Goal: Task Accomplishment & Management: Manage account settings

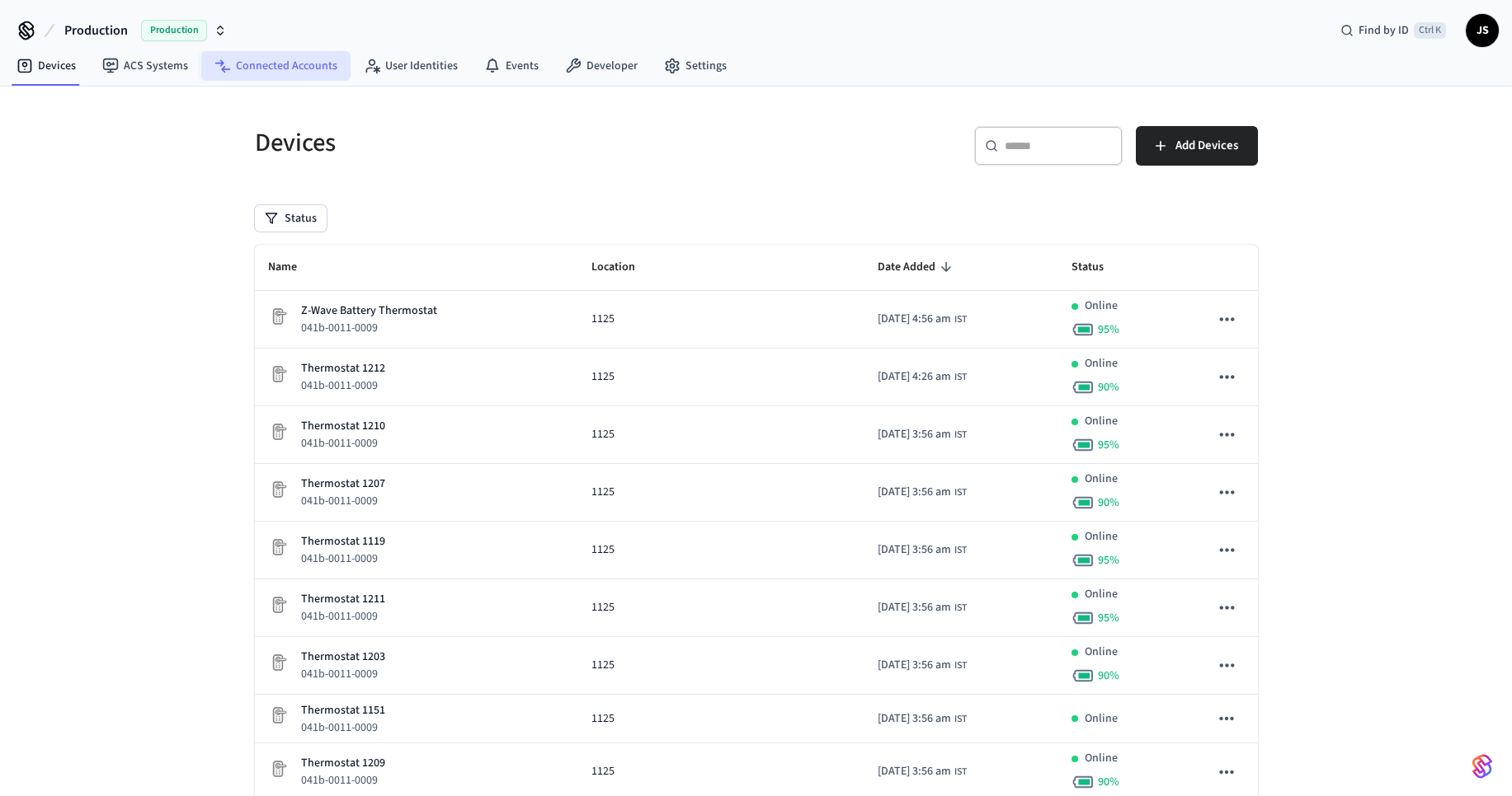
click at [263, 67] on link "Connected Accounts" at bounding box center [276, 66] width 149 height 30
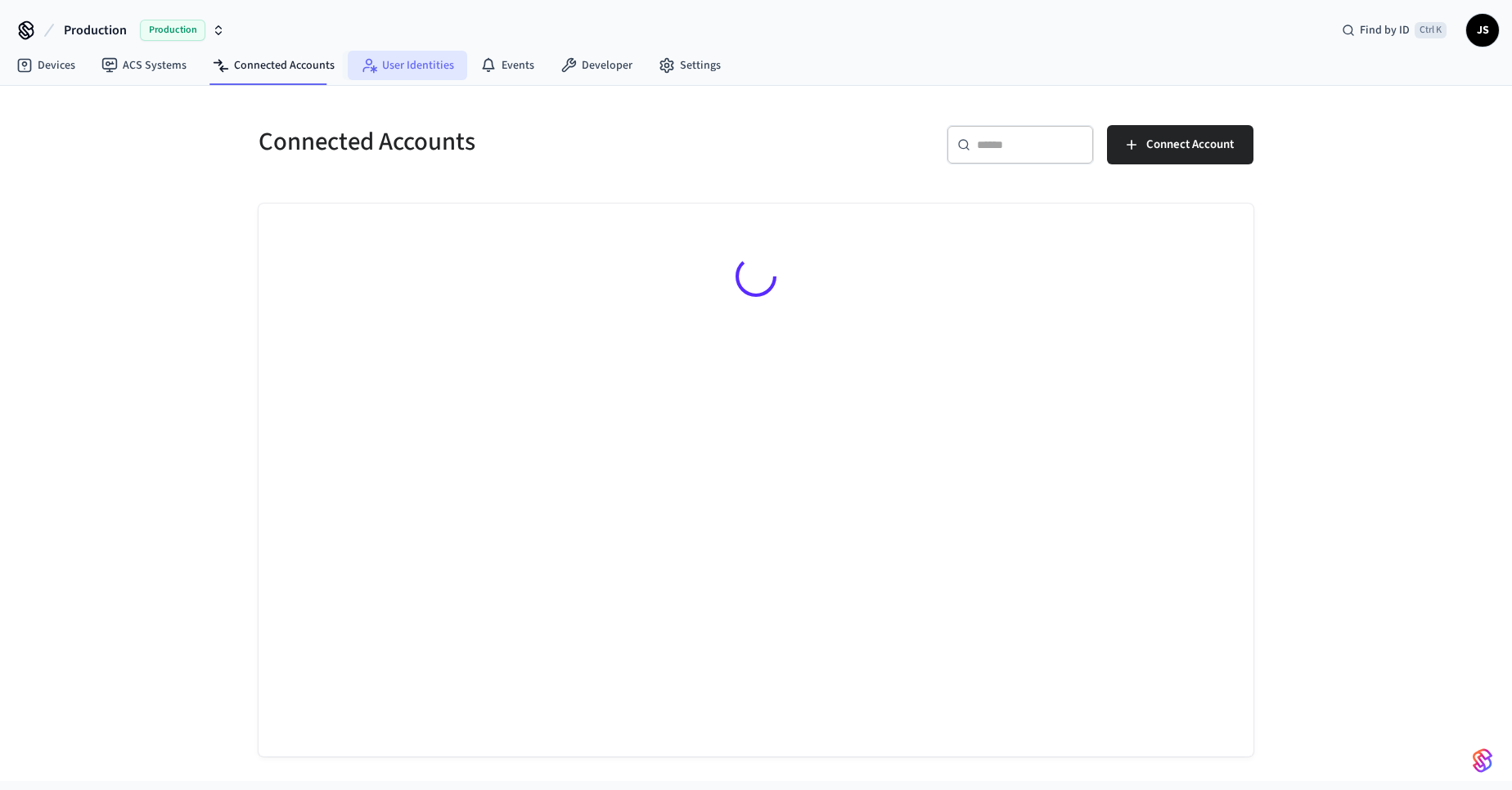
click at [383, 67] on link "User Identities" at bounding box center [407, 65] width 119 height 30
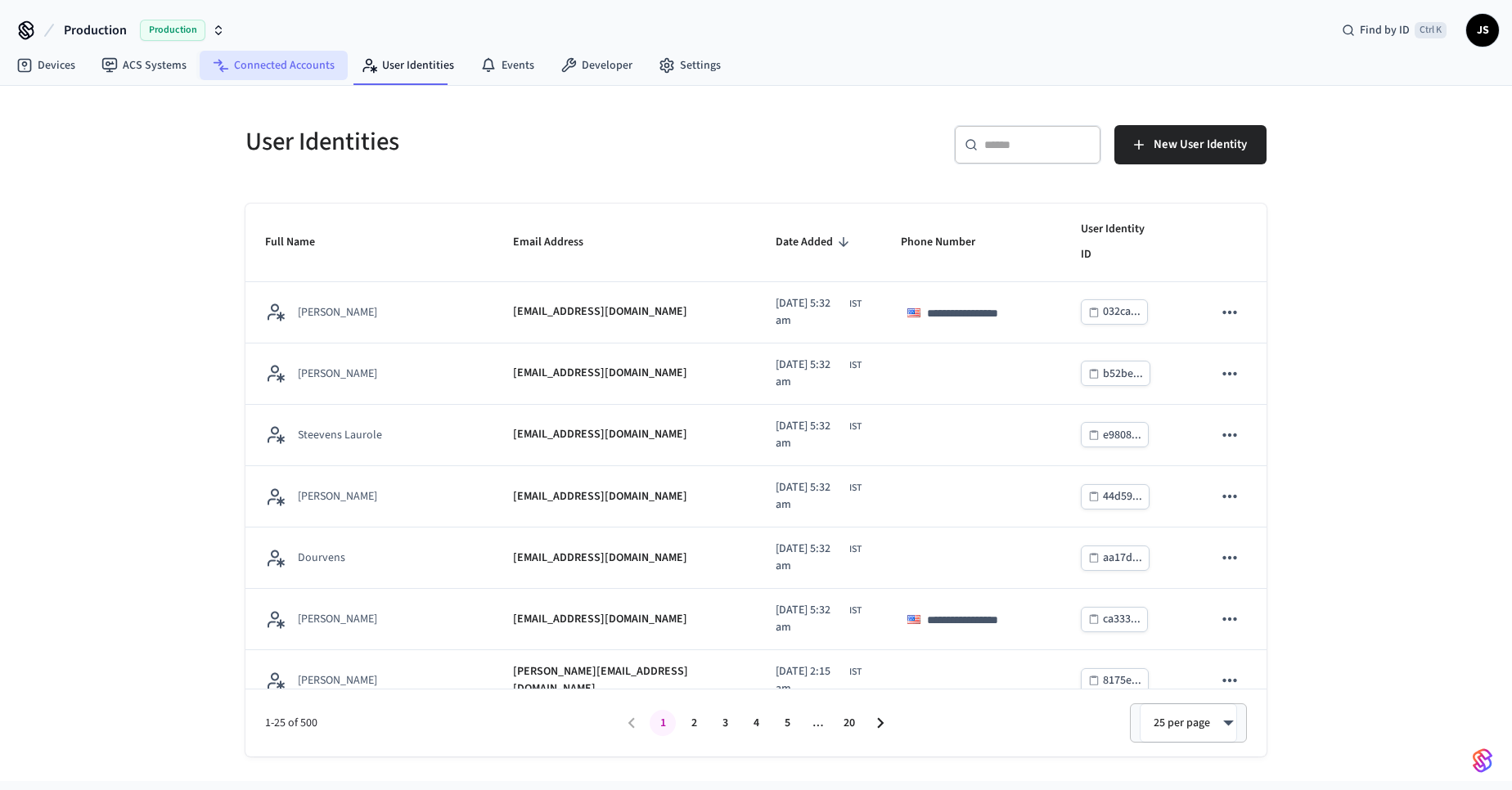
click at [273, 72] on link "Connected Accounts" at bounding box center [274, 65] width 148 height 30
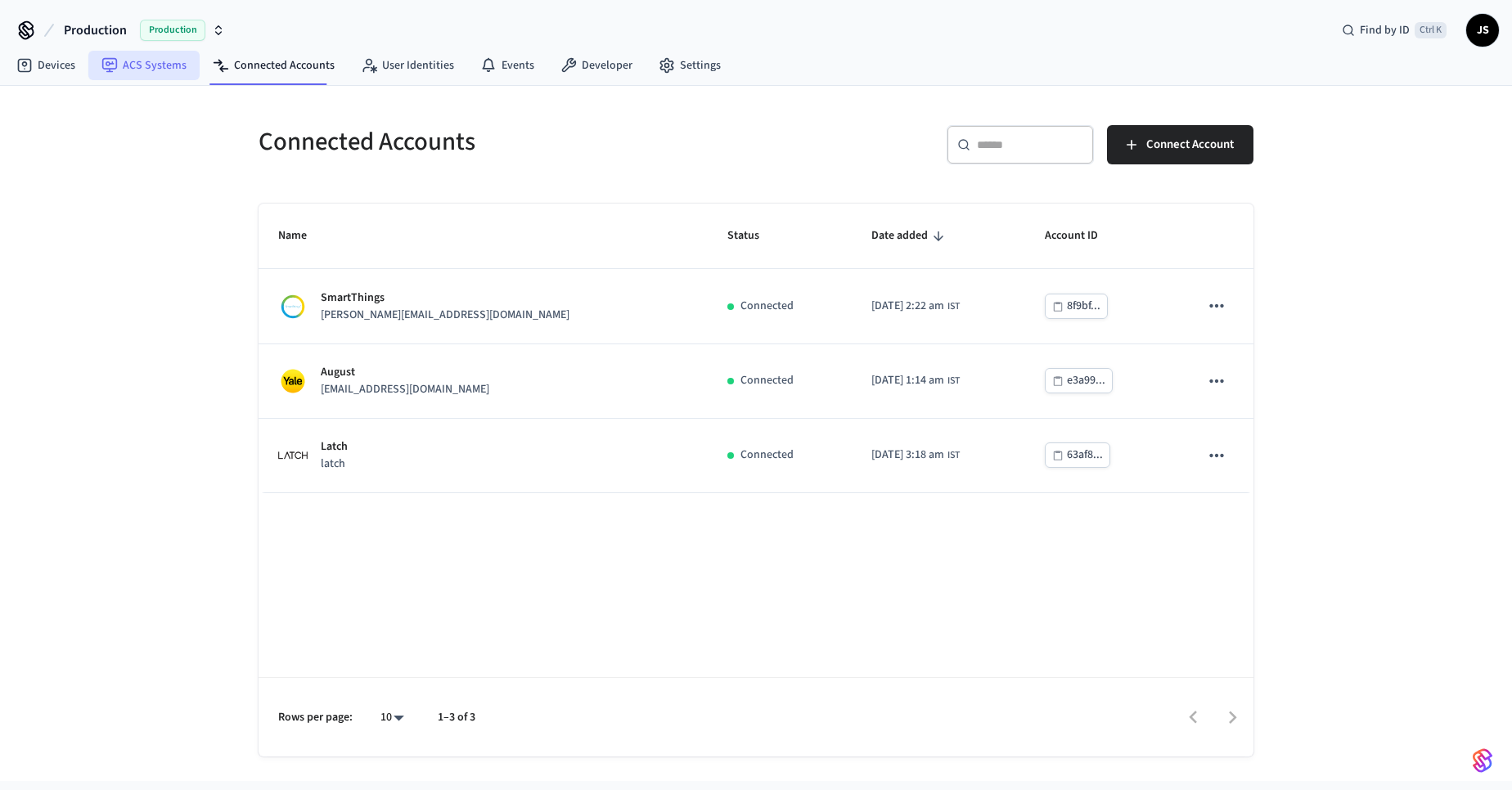
click at [181, 72] on link "ACS Systems" at bounding box center [144, 65] width 112 height 30
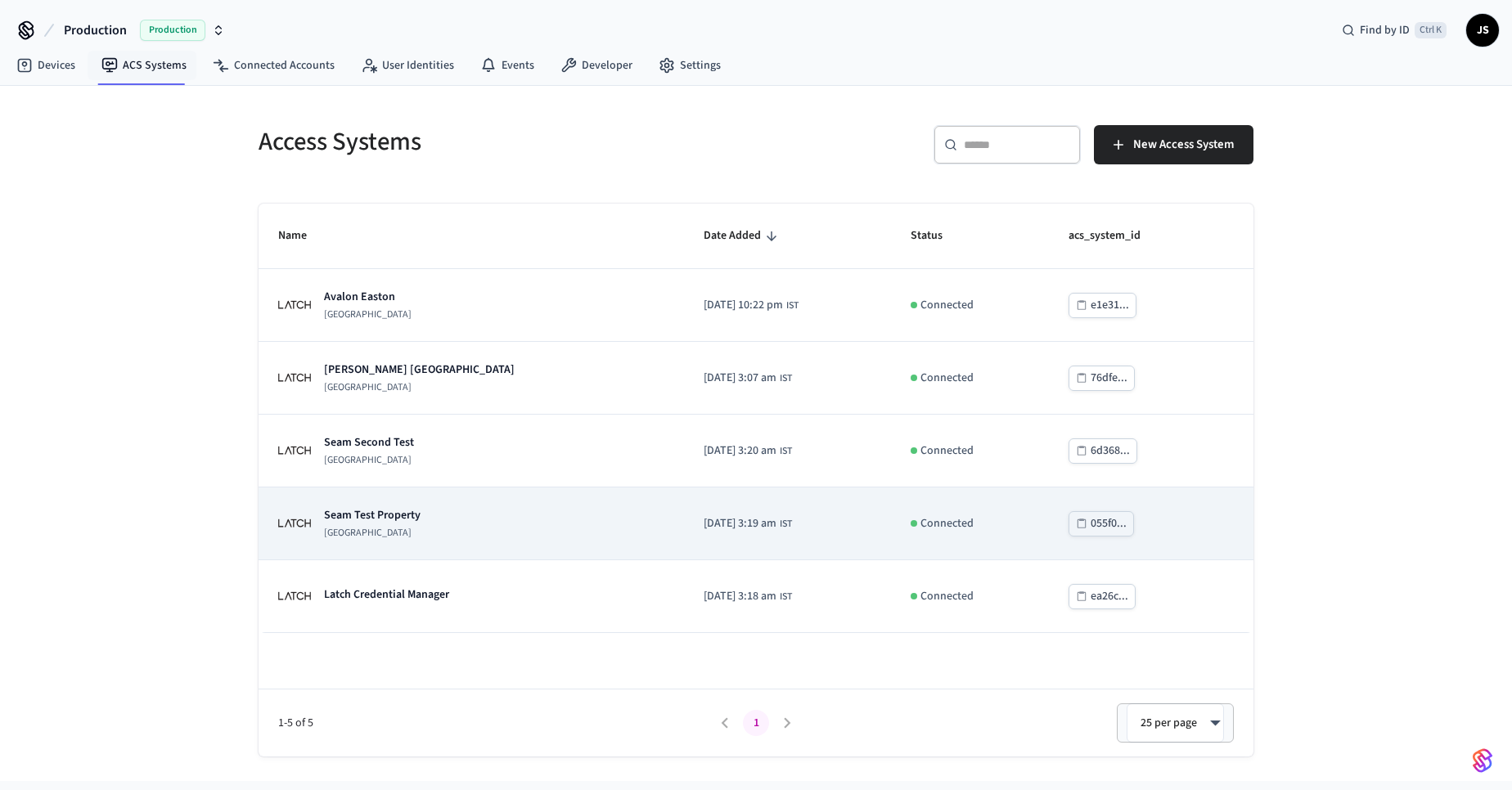
click at [391, 519] on p "Seam Test Property" at bounding box center [372, 515] width 97 height 17
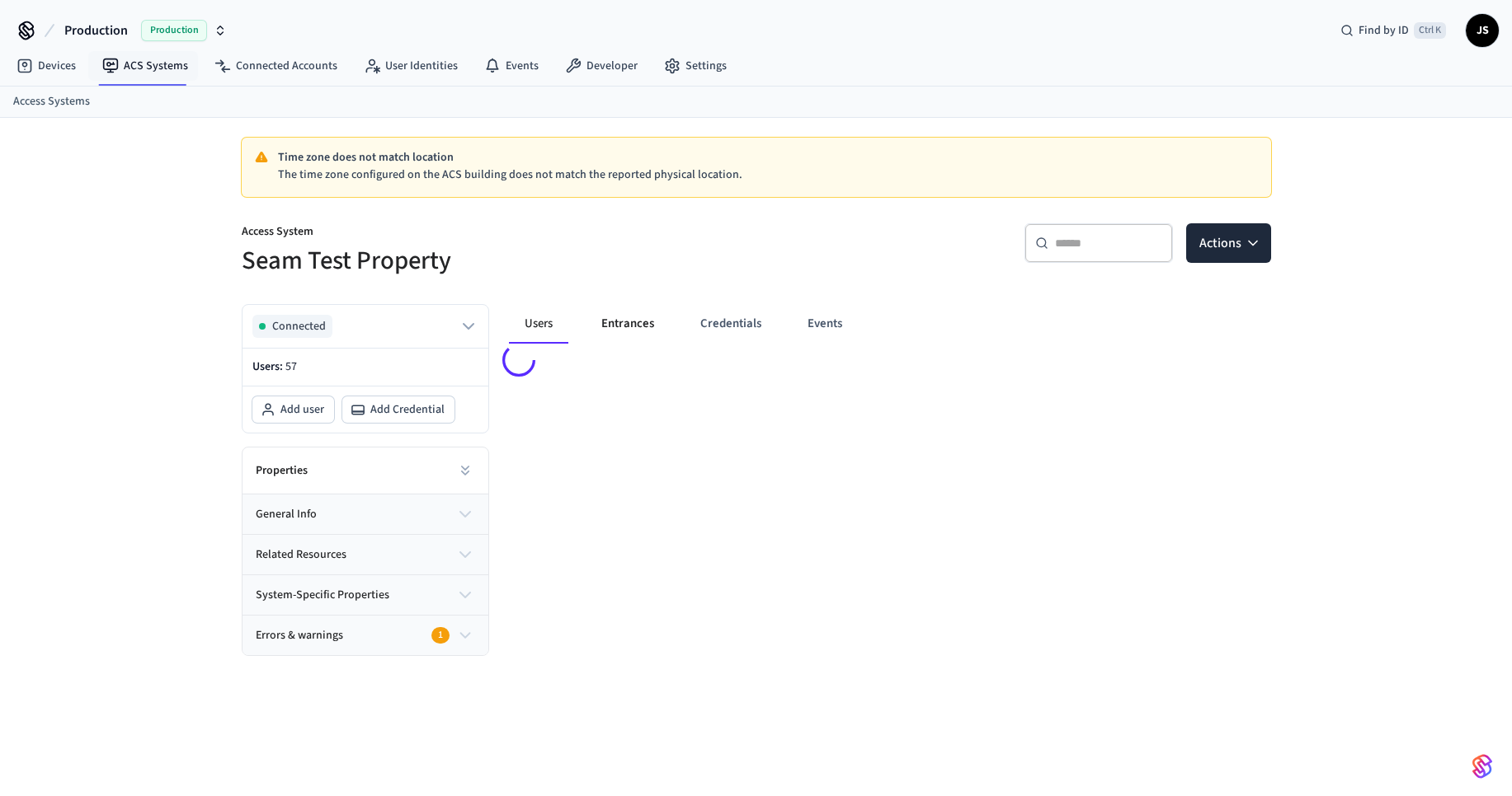
click at [606, 332] on button "Entrances" at bounding box center [628, 323] width 79 height 40
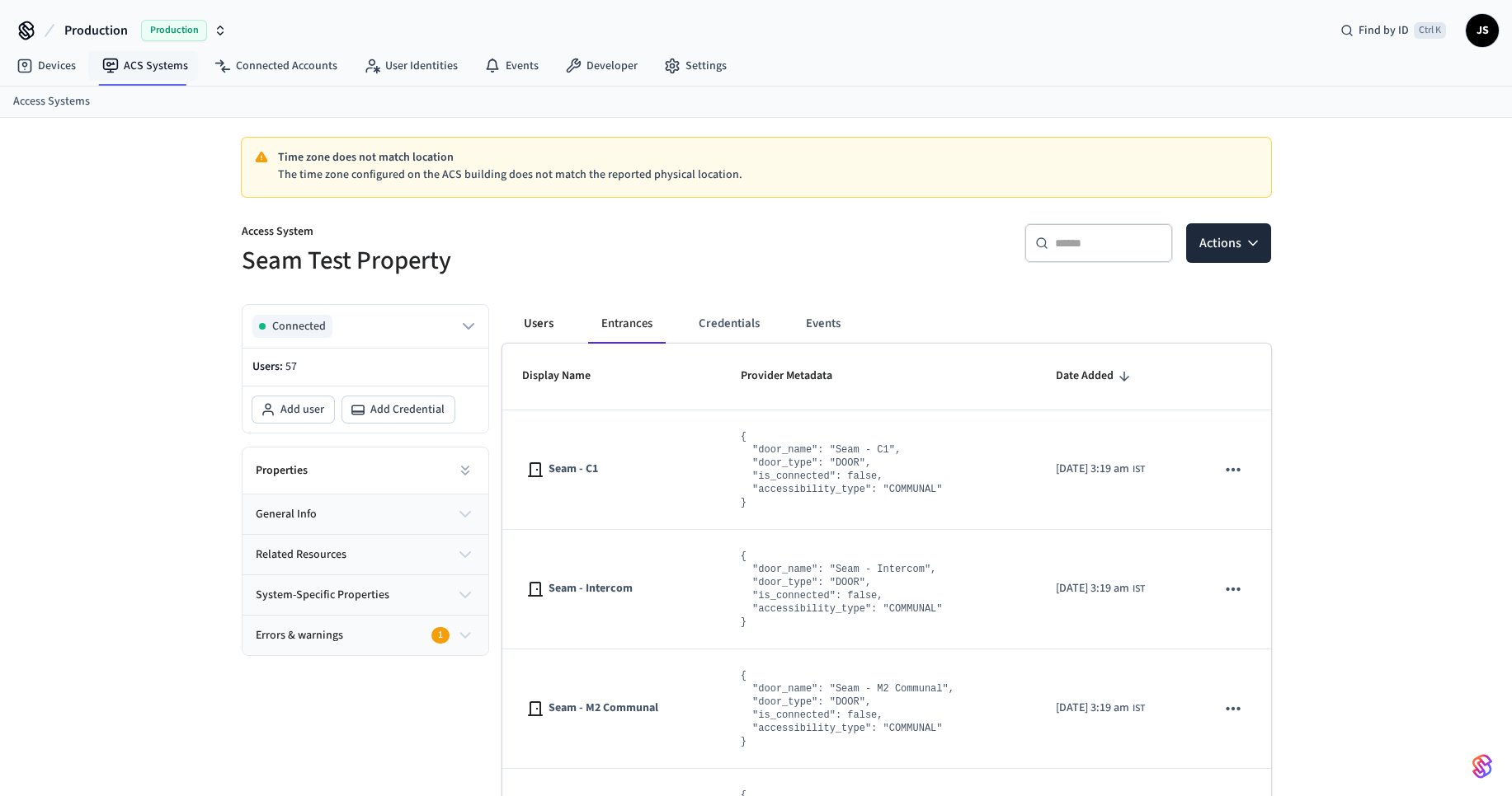
click at [539, 327] on button "Users" at bounding box center [539, 323] width 60 height 40
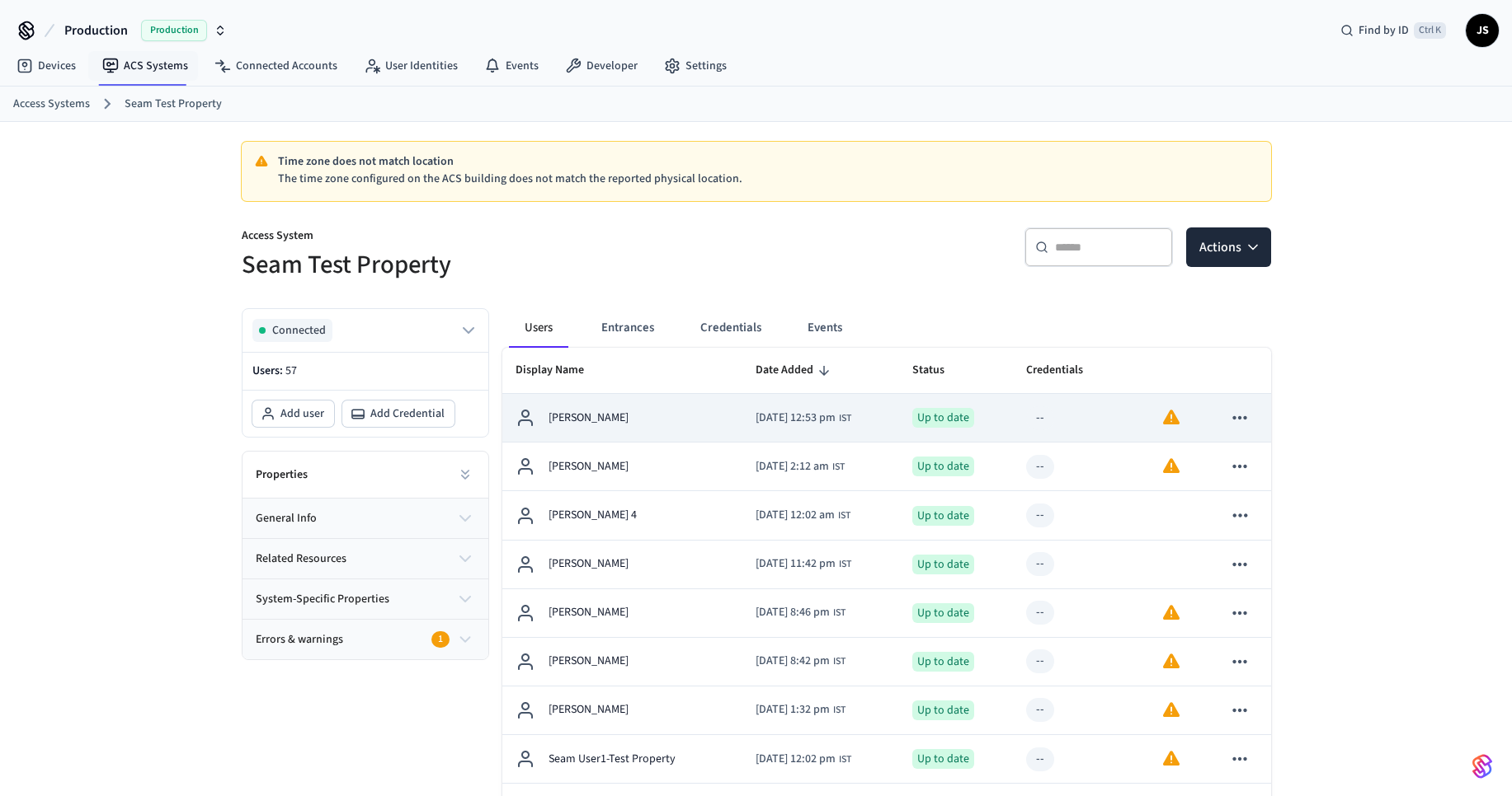
click at [578, 406] on td "[PERSON_NAME]" at bounding box center [622, 417] width 240 height 48
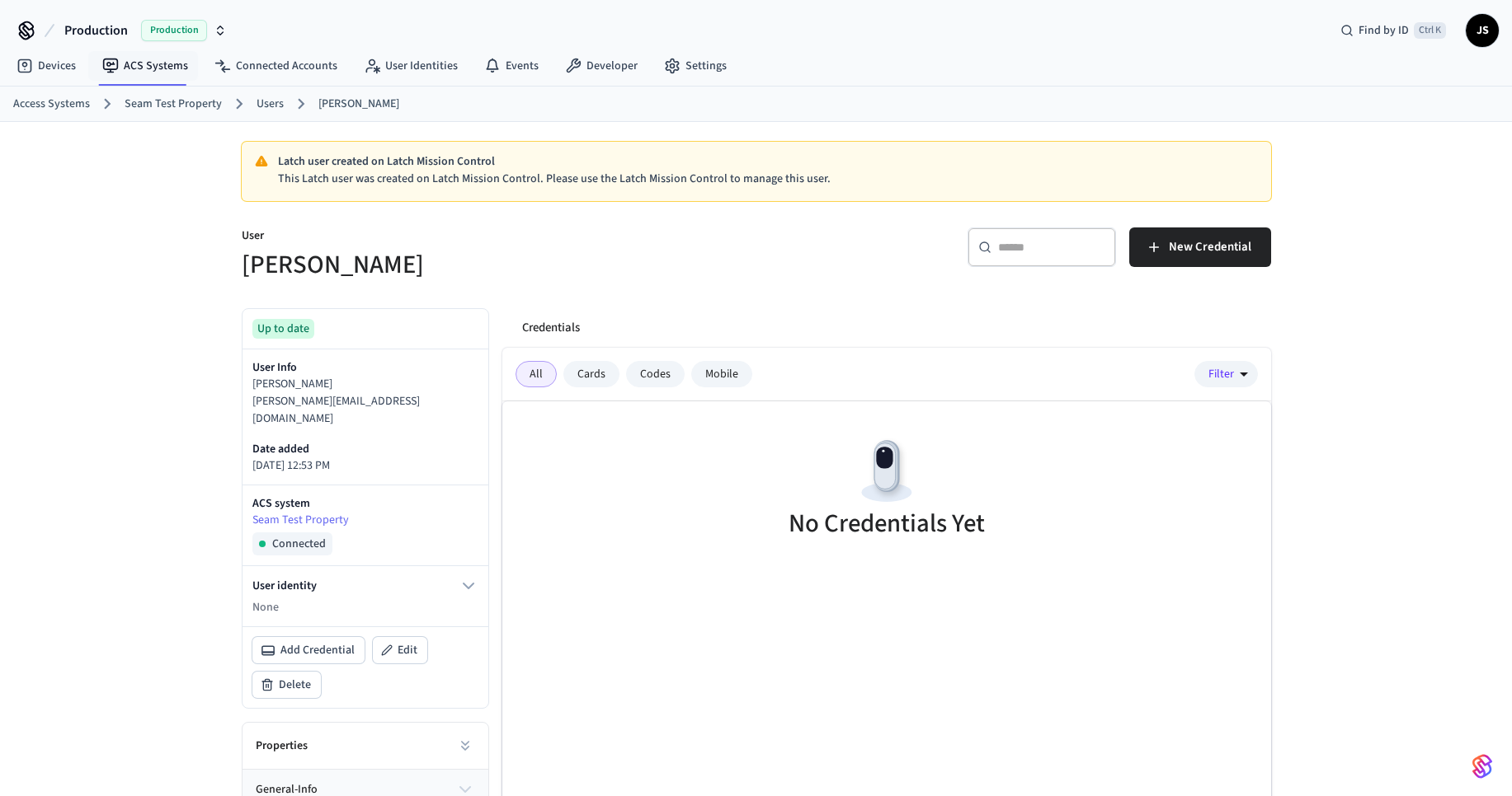
click at [575, 380] on div "Cards" at bounding box center [592, 374] width 56 height 26
click at [544, 378] on div "All" at bounding box center [535, 374] width 41 height 26
click at [600, 373] on div "Cards" at bounding box center [592, 374] width 56 height 26
click at [537, 374] on div "All" at bounding box center [535, 374] width 41 height 26
click at [958, 342] on div "Credentials" at bounding box center [890, 328] width 762 height 40
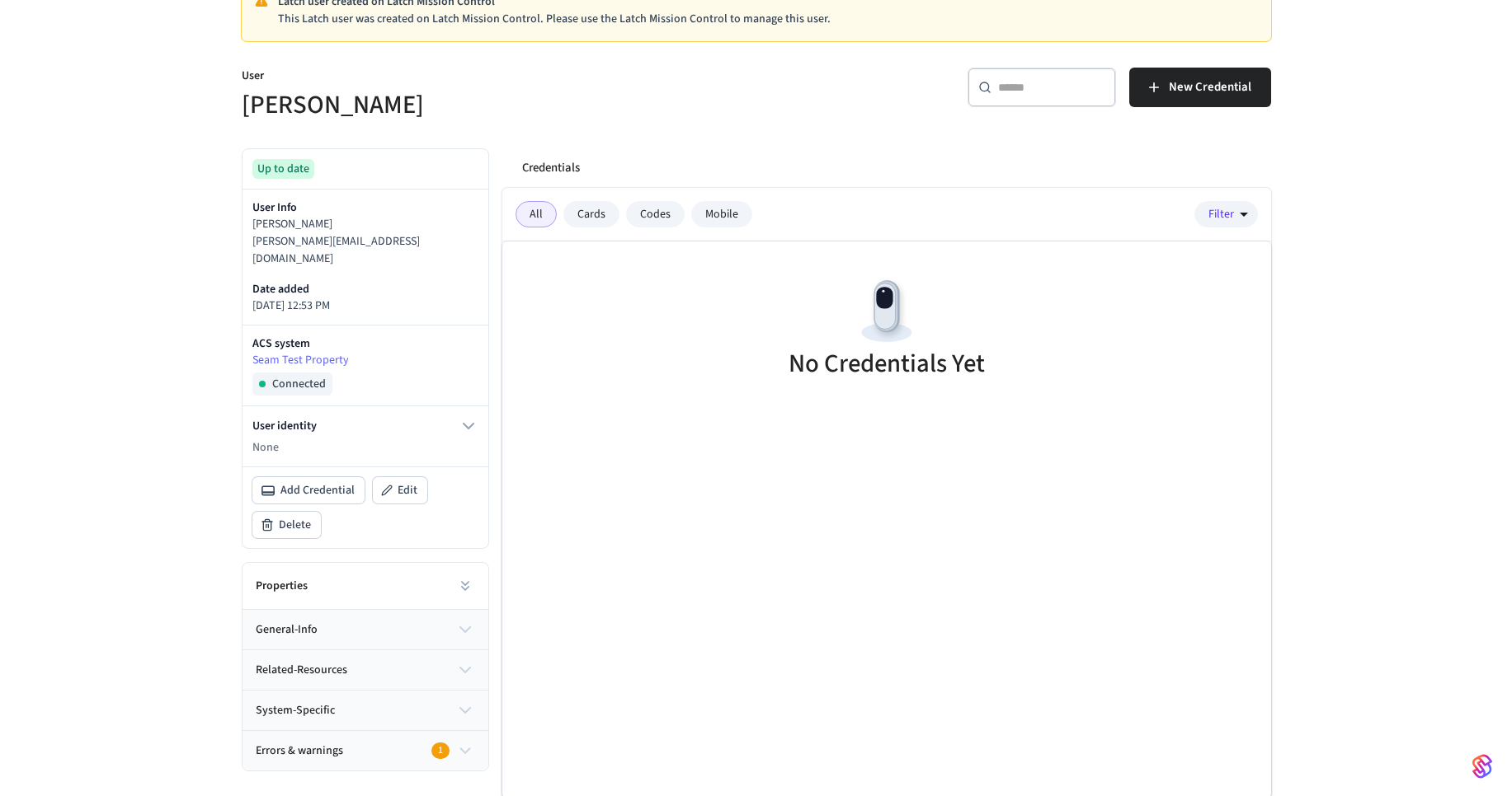
scroll to position [163, 0]
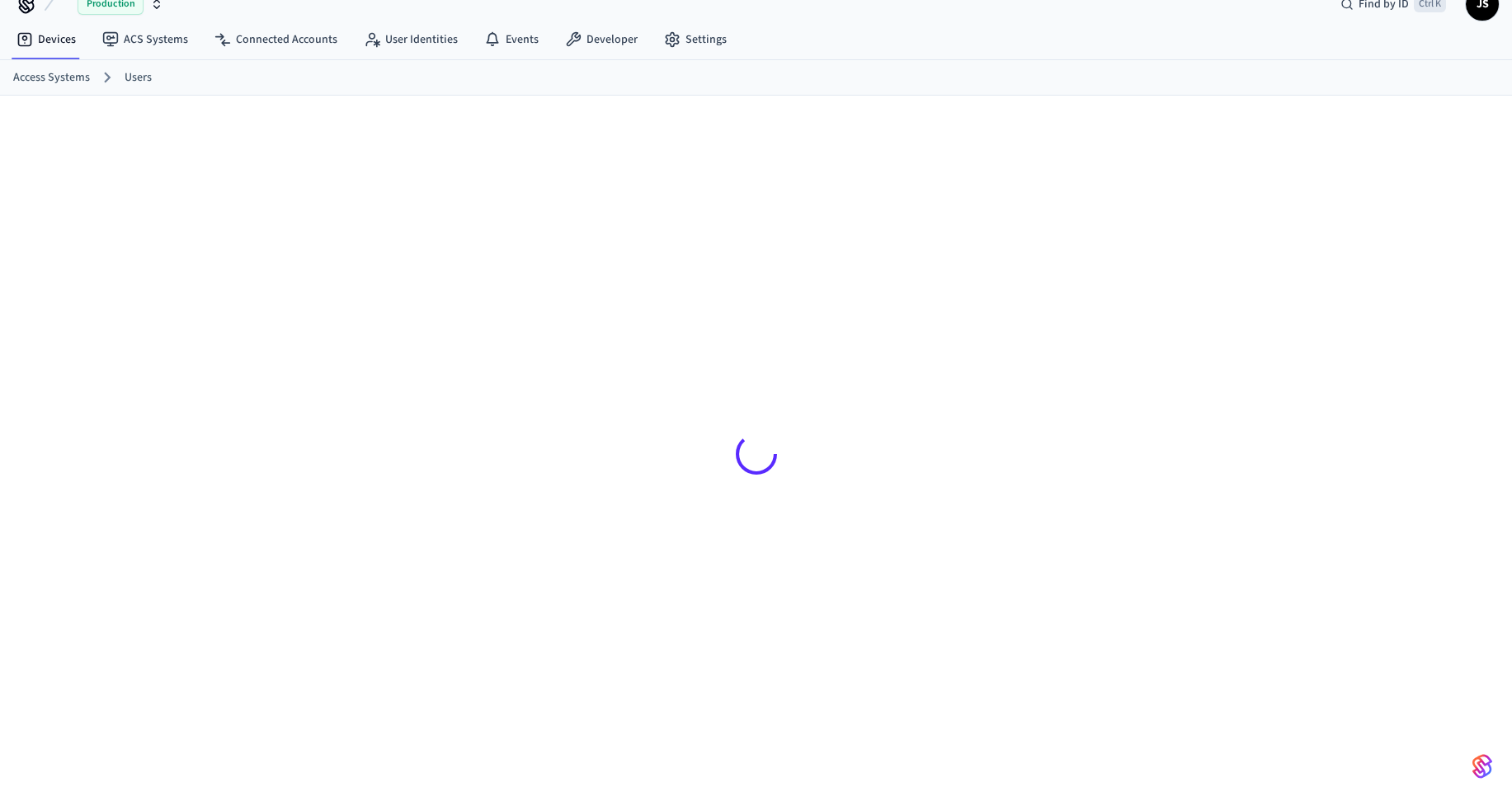
scroll to position [26, 0]
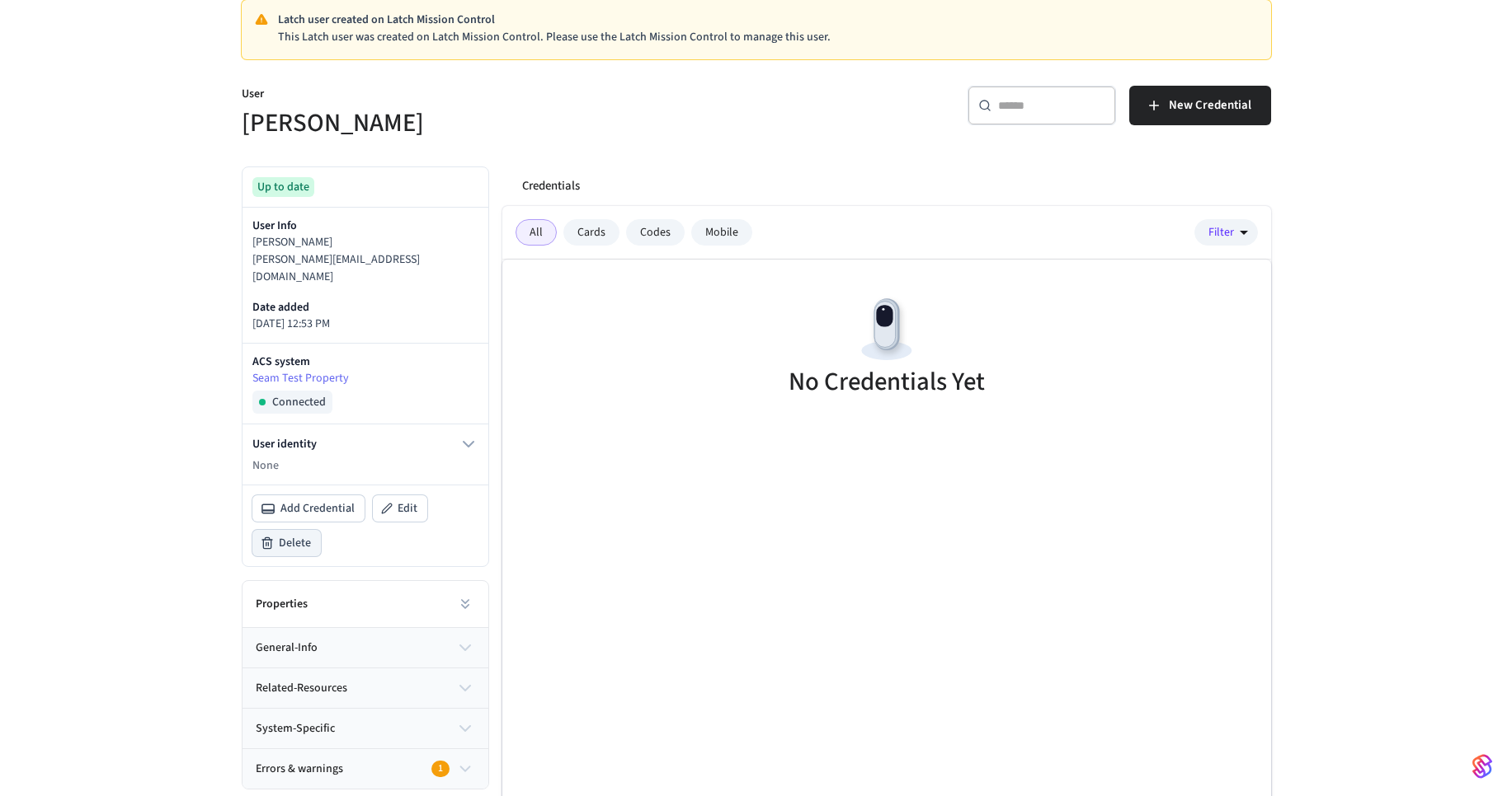
scroll to position [163, 0]
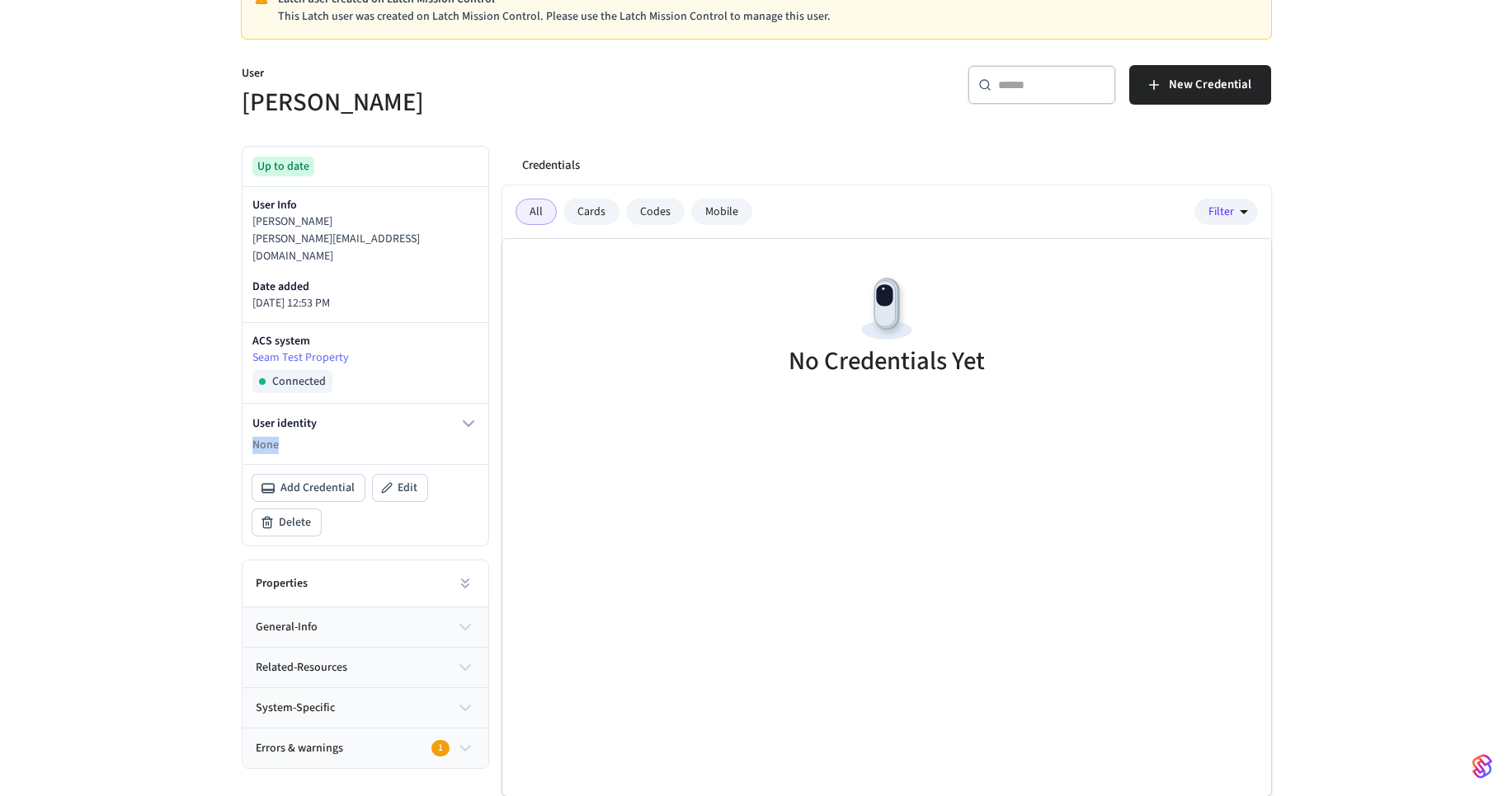
drag, startPoint x: 255, startPoint y: 434, endPoint x: 299, endPoint y: 430, distance: 44.2
click at [299, 437] on p "None" at bounding box center [365, 445] width 226 height 18
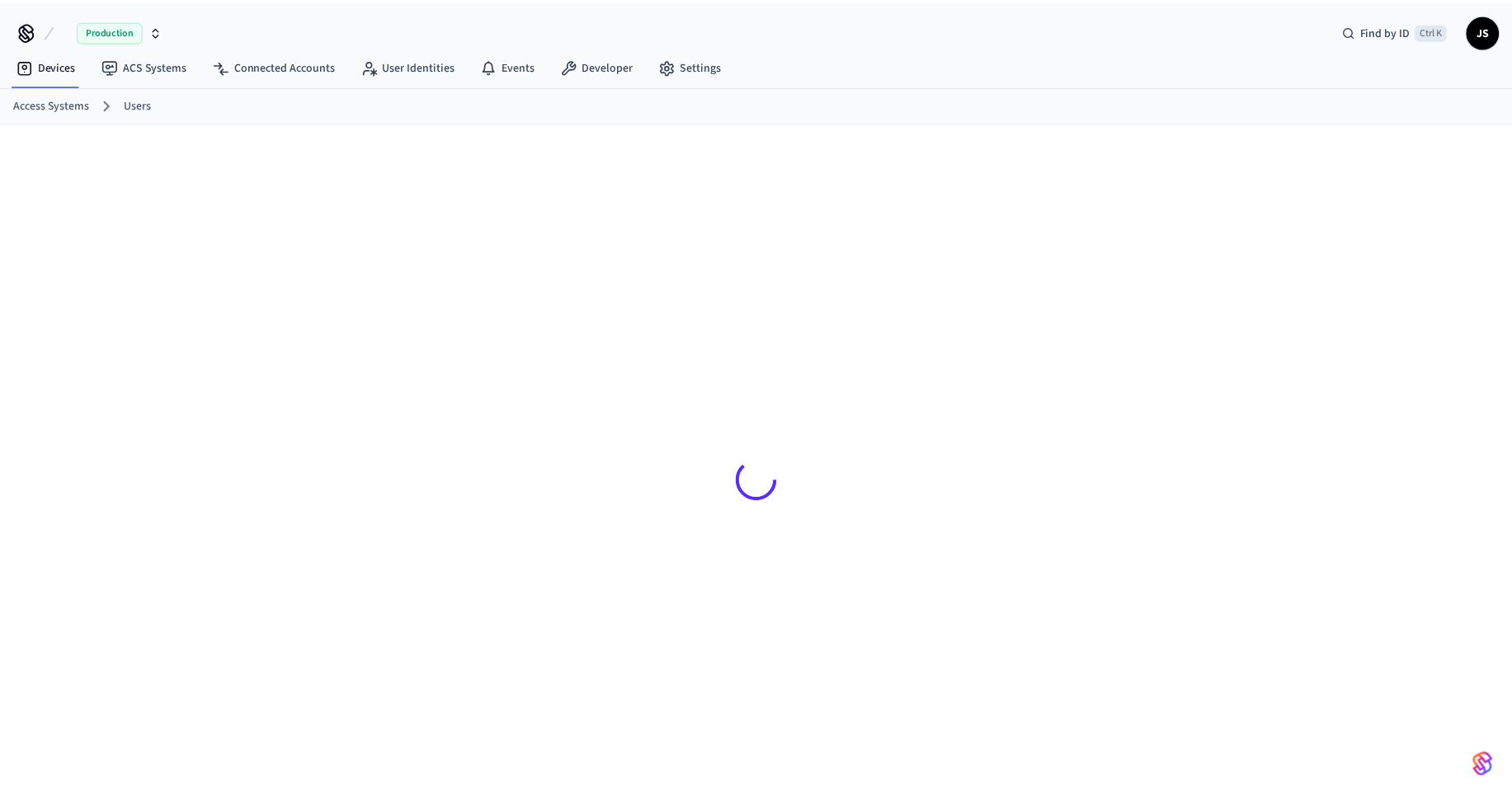
scroll to position [26, 0]
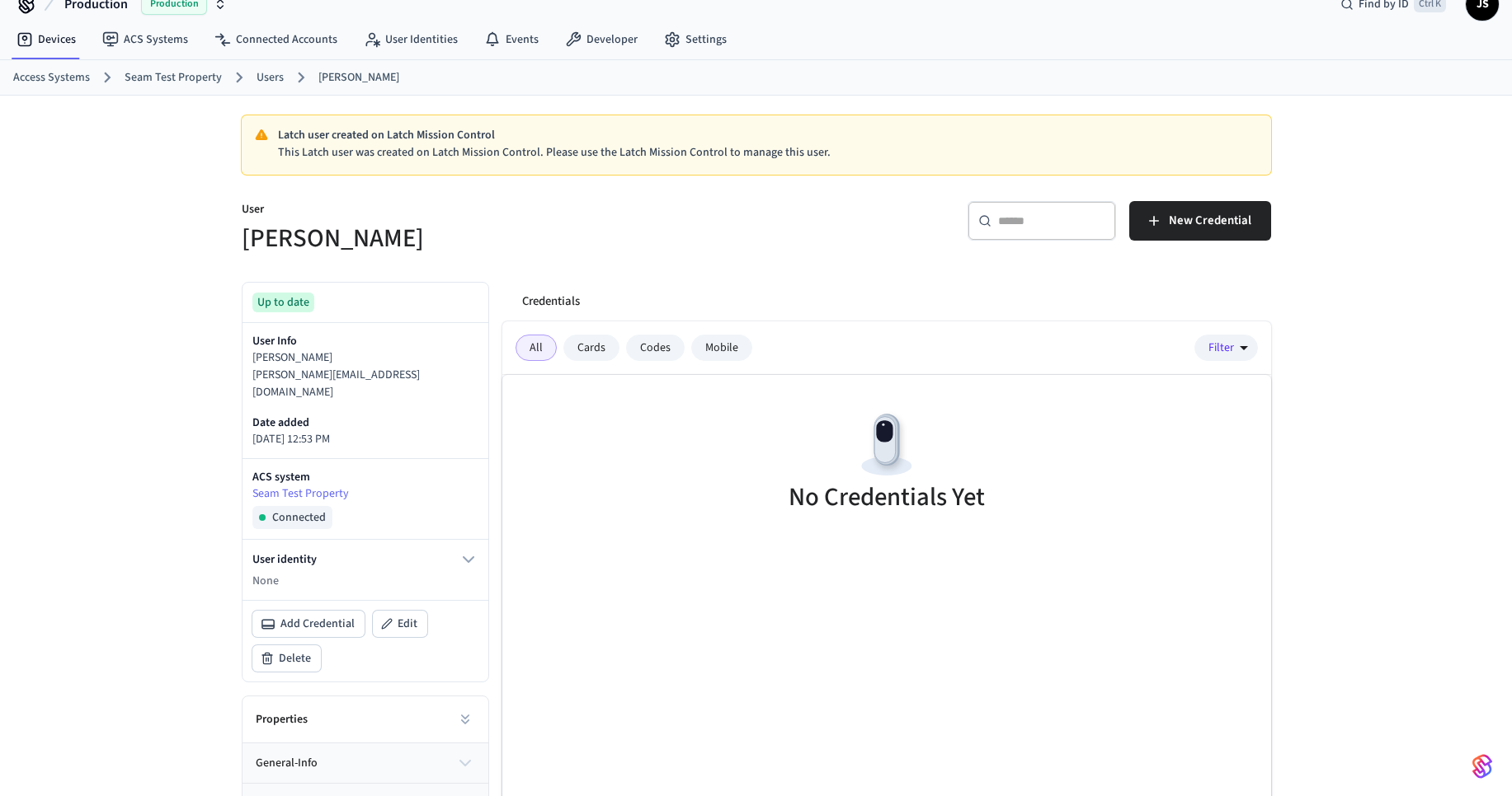
click at [279, 73] on link "Users" at bounding box center [270, 78] width 27 height 18
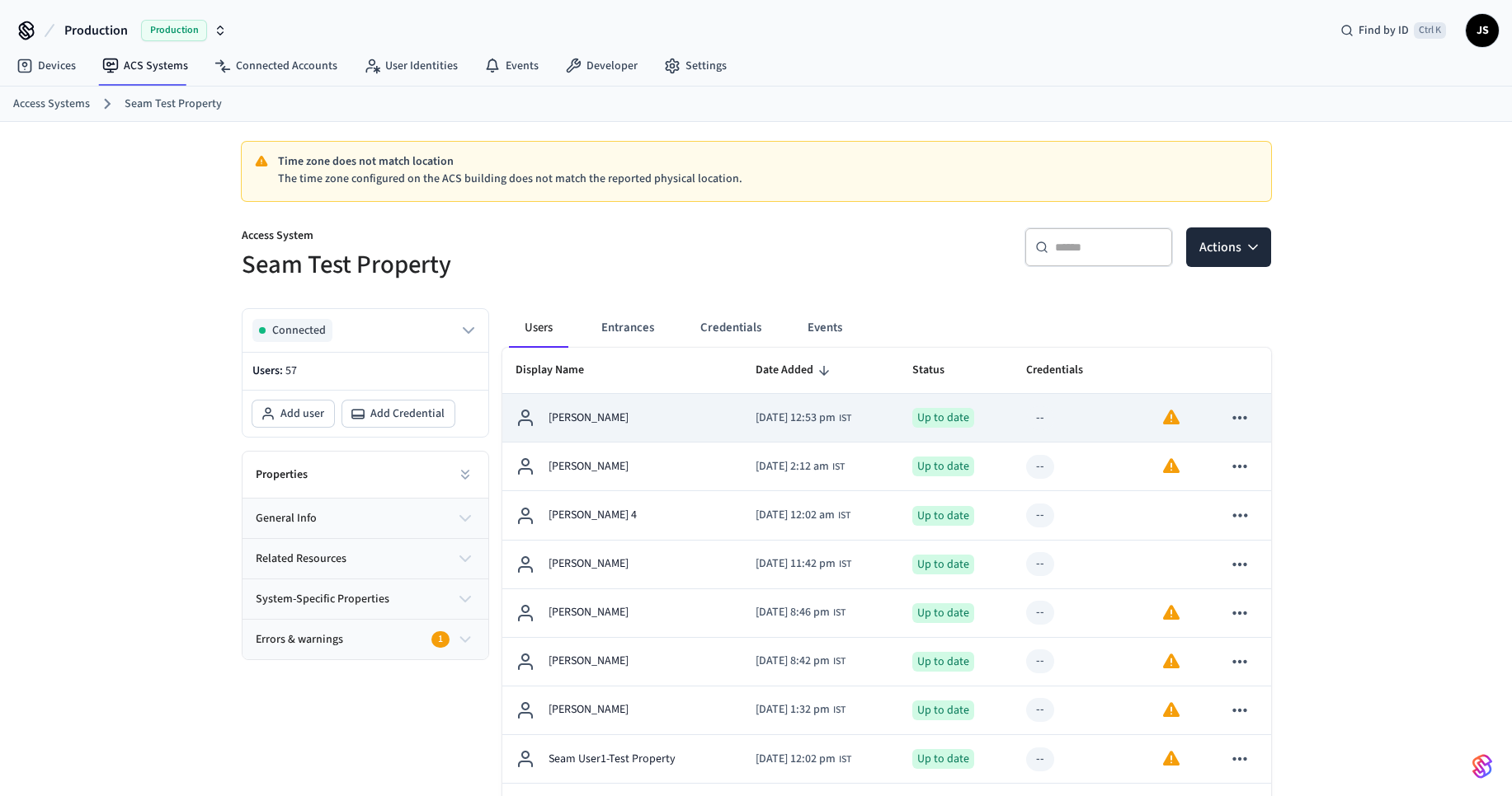
click at [616, 408] on div "[PERSON_NAME]" at bounding box center [622, 417] width 214 height 20
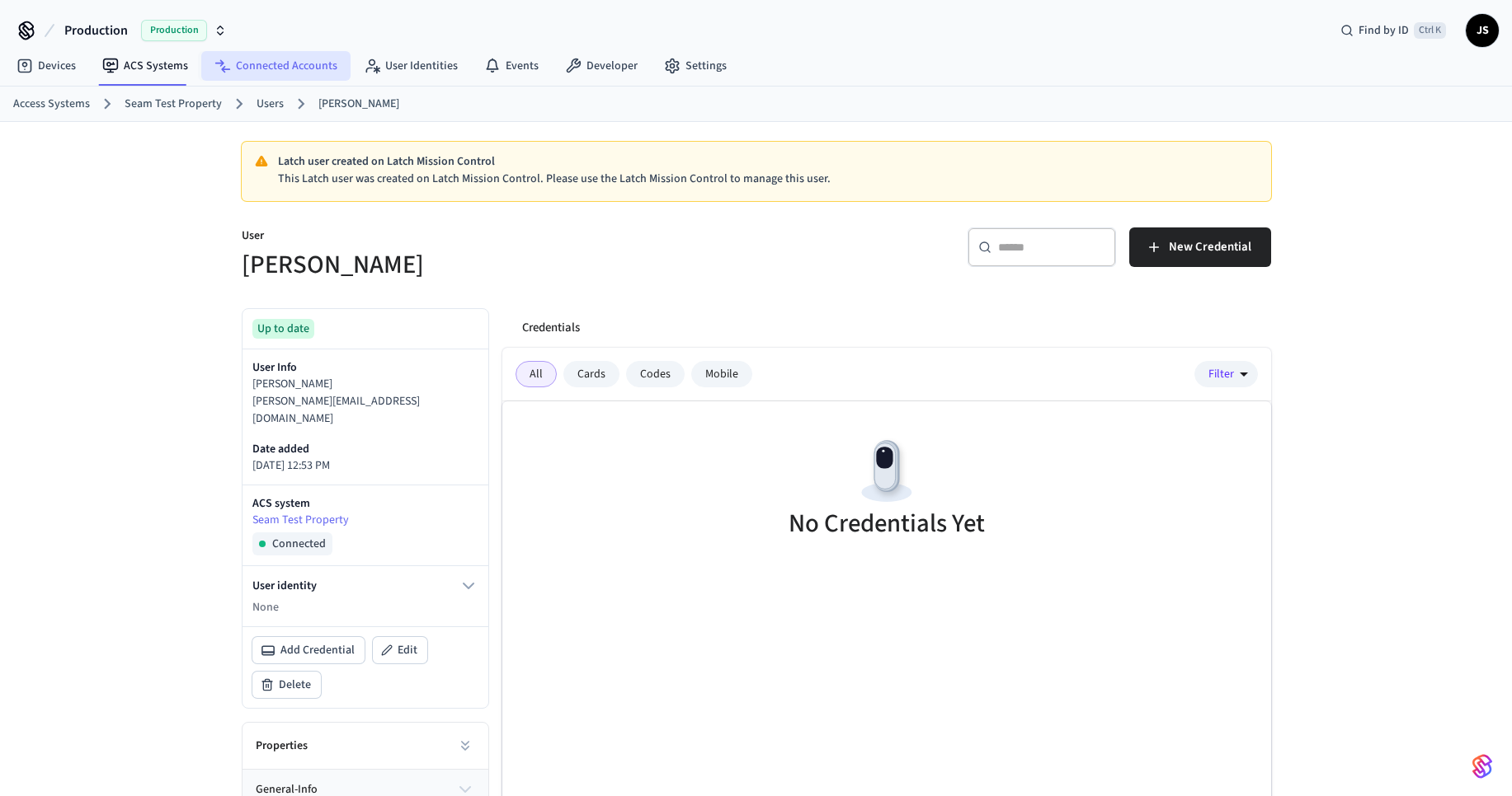
click at [253, 64] on link "Connected Accounts" at bounding box center [276, 66] width 149 height 30
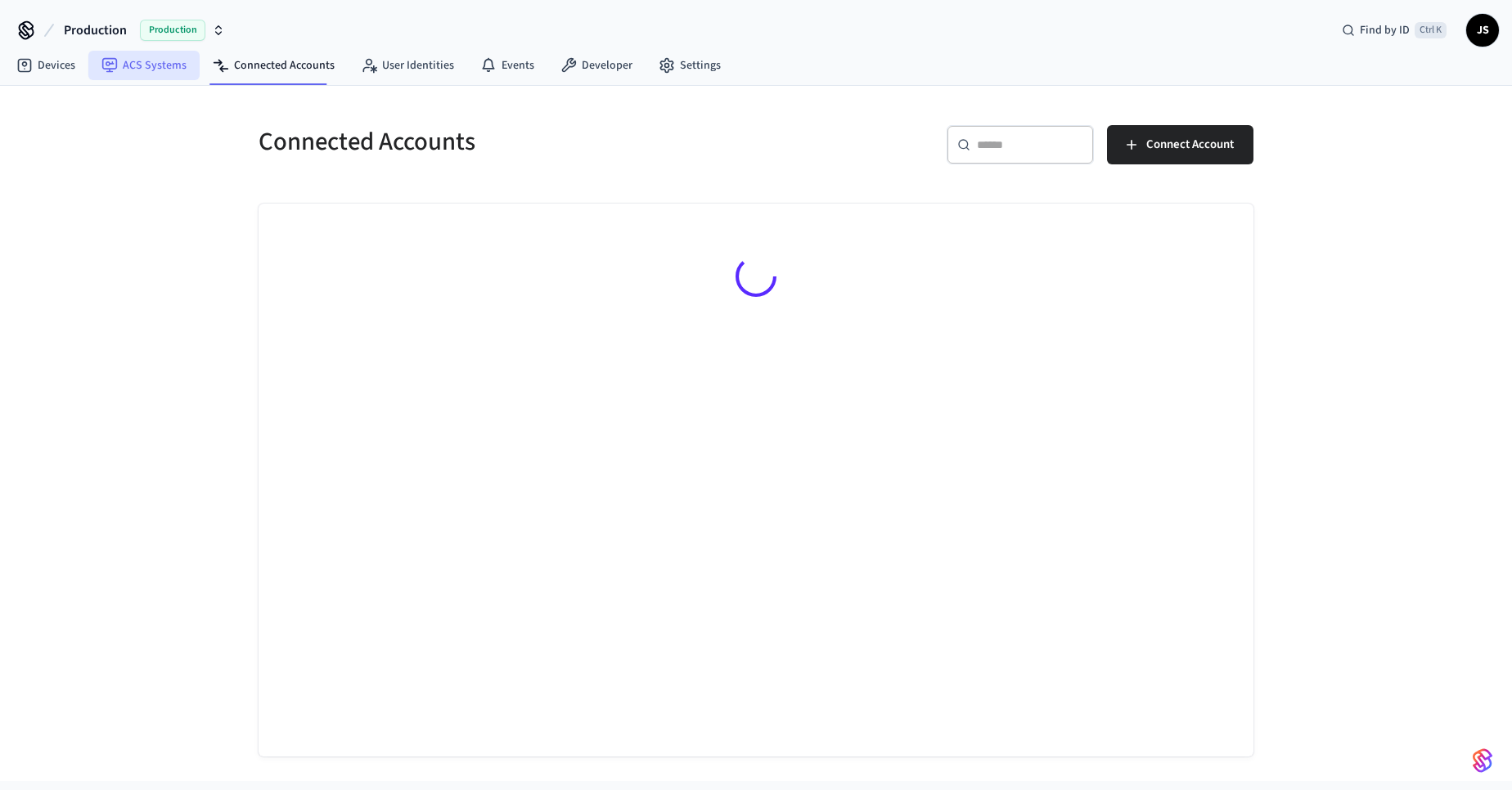
click at [139, 71] on link "ACS Systems" at bounding box center [144, 65] width 112 height 30
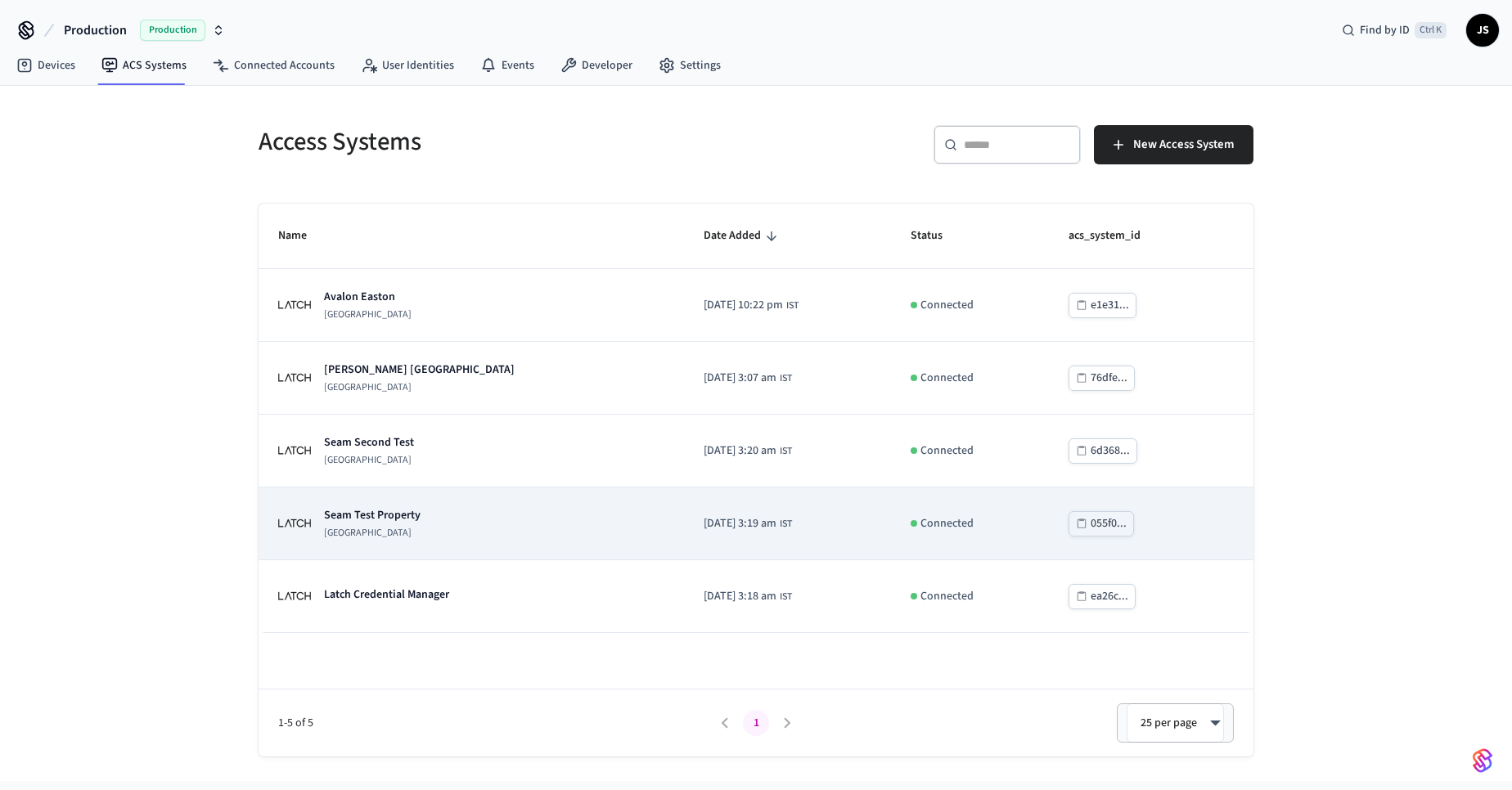
click at [383, 521] on p "Seam Test Property" at bounding box center [372, 515] width 97 height 17
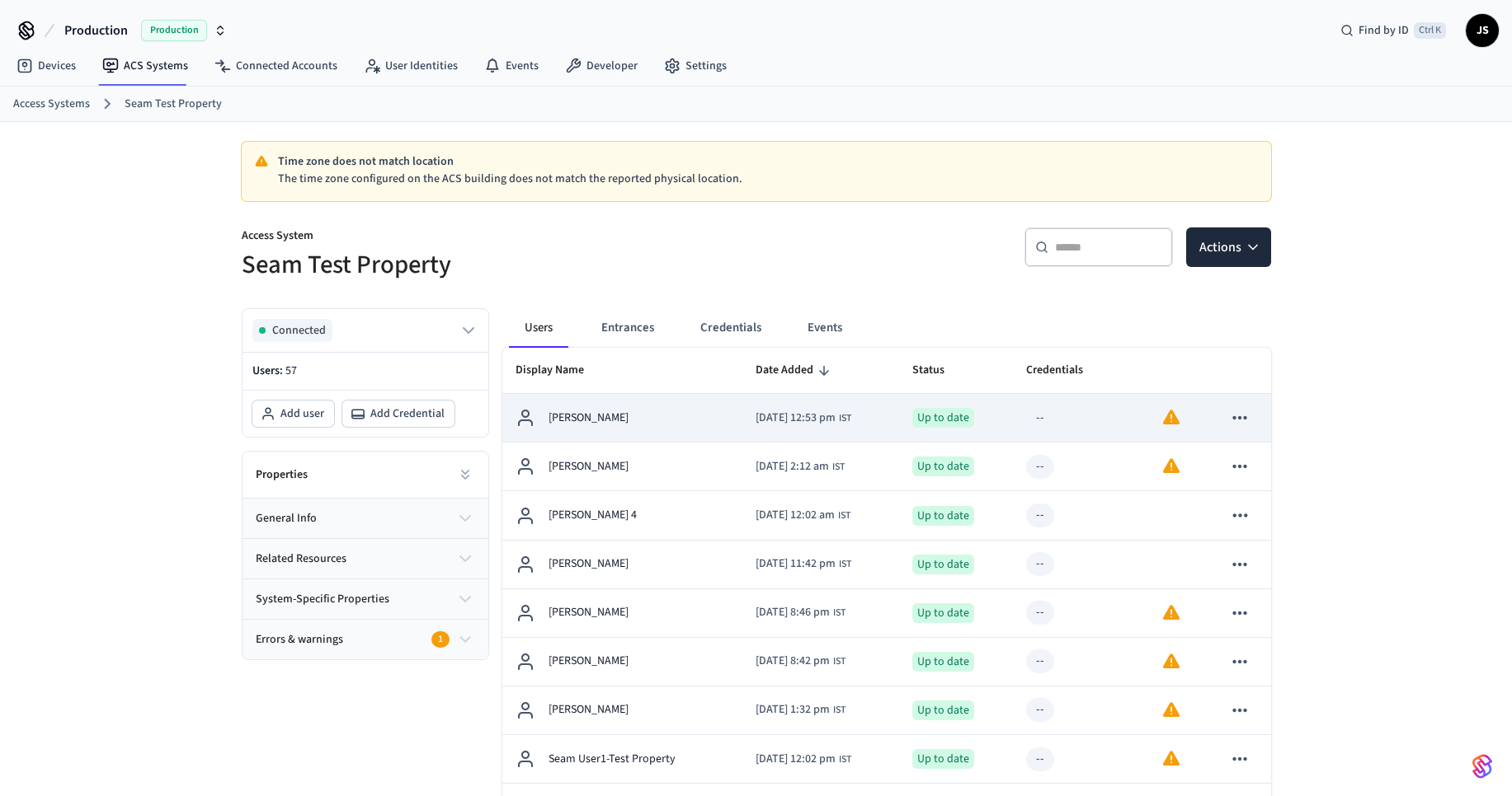
click at [585, 413] on p "[PERSON_NAME]" at bounding box center [588, 418] width 80 height 18
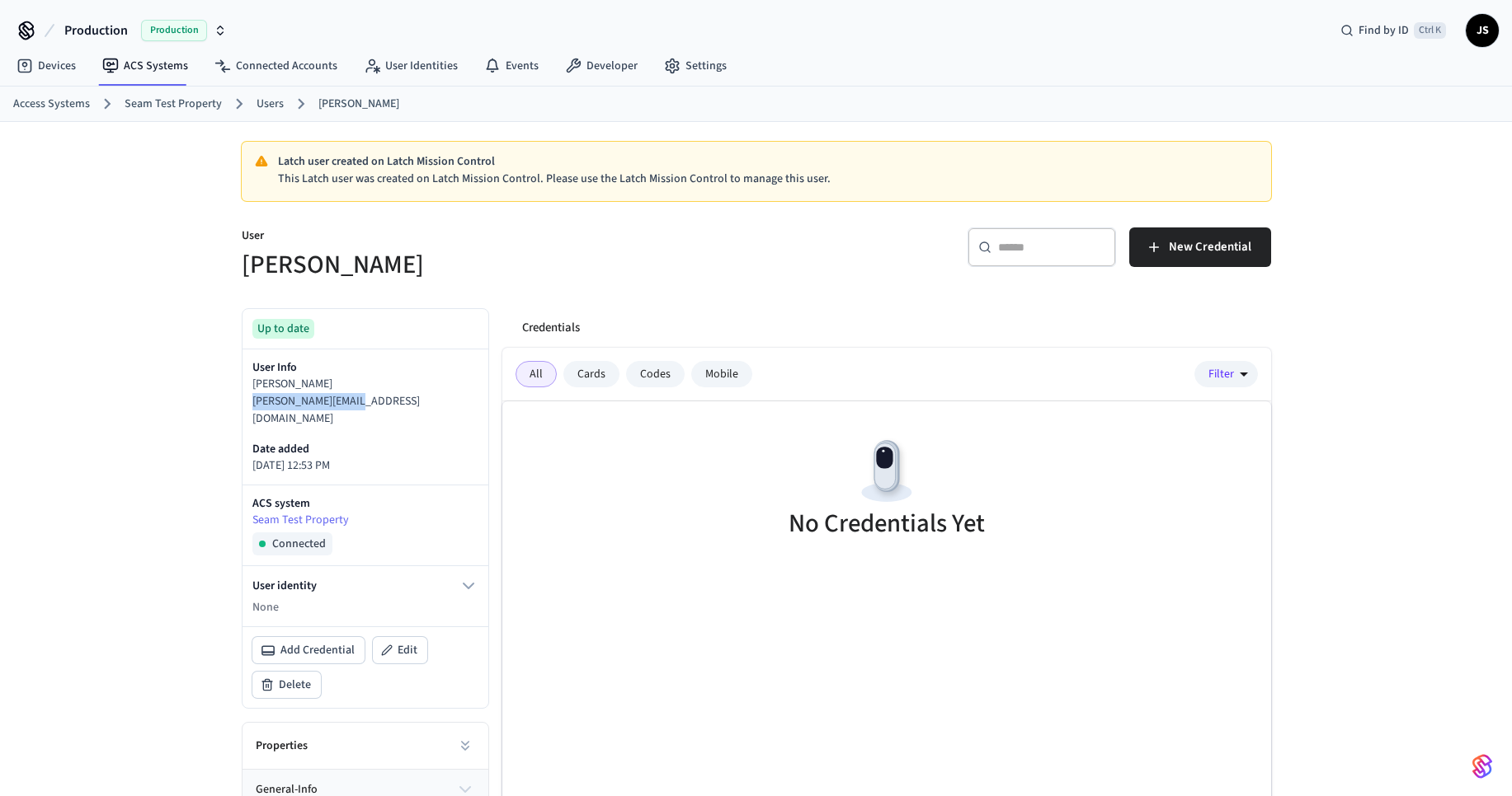
copy p "ravisha@yopmail.com"
drag, startPoint x: 390, startPoint y: 402, endPoint x: 251, endPoint y: 396, distance: 139.1
click at [250, 398] on div "User Info Ravisha Maroo ravisha@yopmail.com Date added 2025/10/13 at 12:53 PM" at bounding box center [366, 417] width 246 height 135
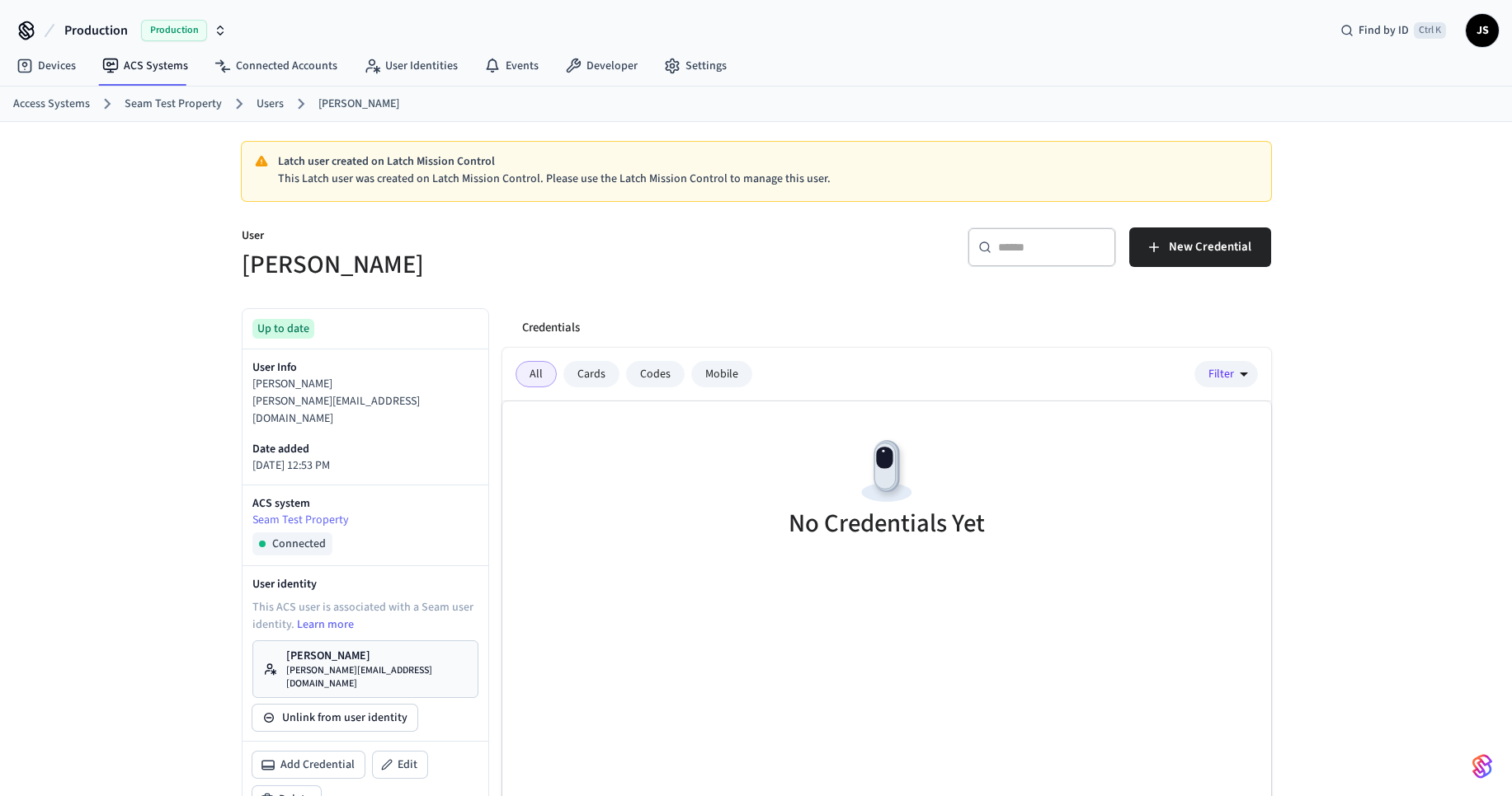
click at [268, 102] on link "Users" at bounding box center [270, 105] width 27 height 18
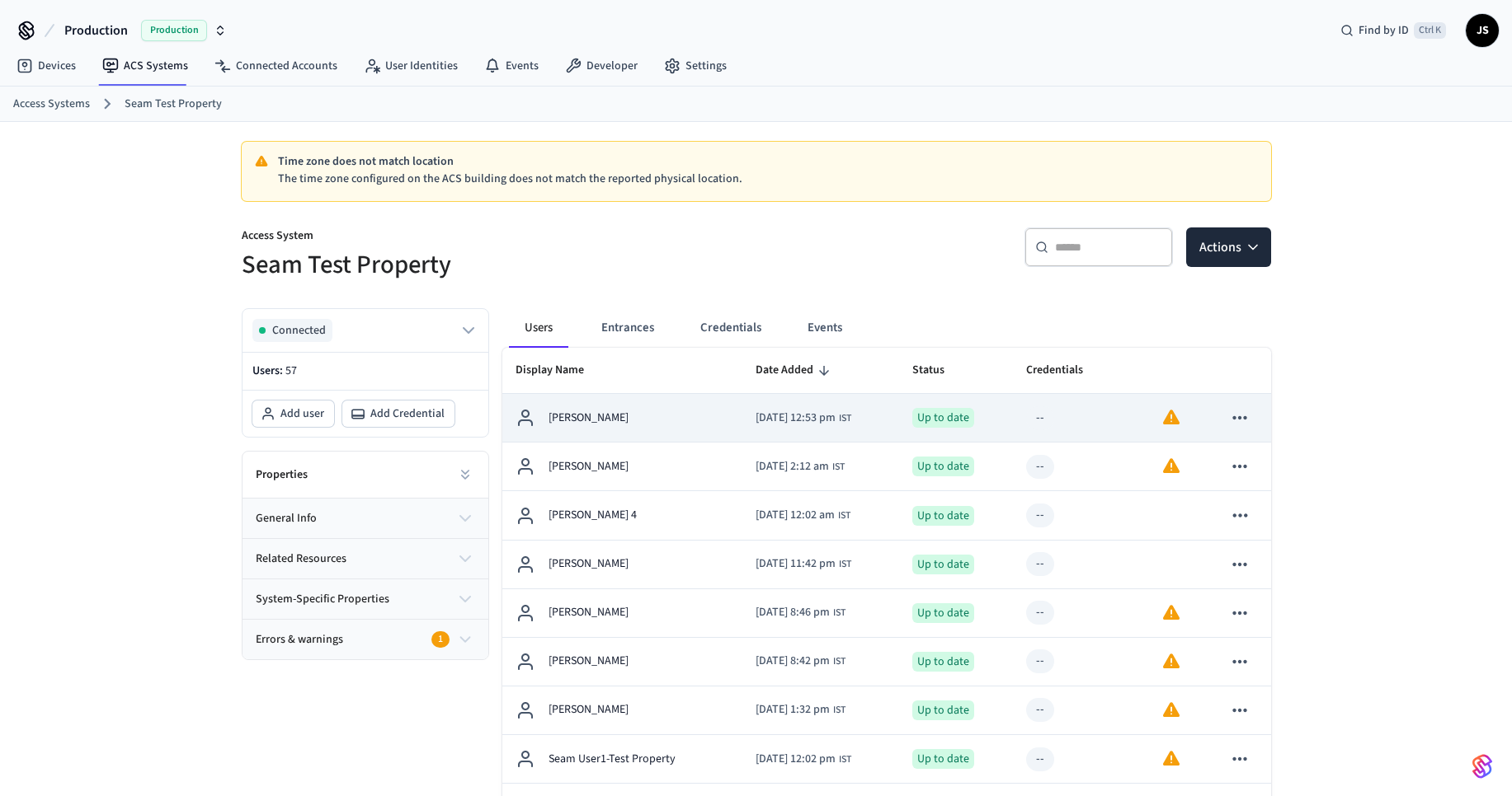
click at [616, 419] on p "[PERSON_NAME]" at bounding box center [588, 418] width 80 height 18
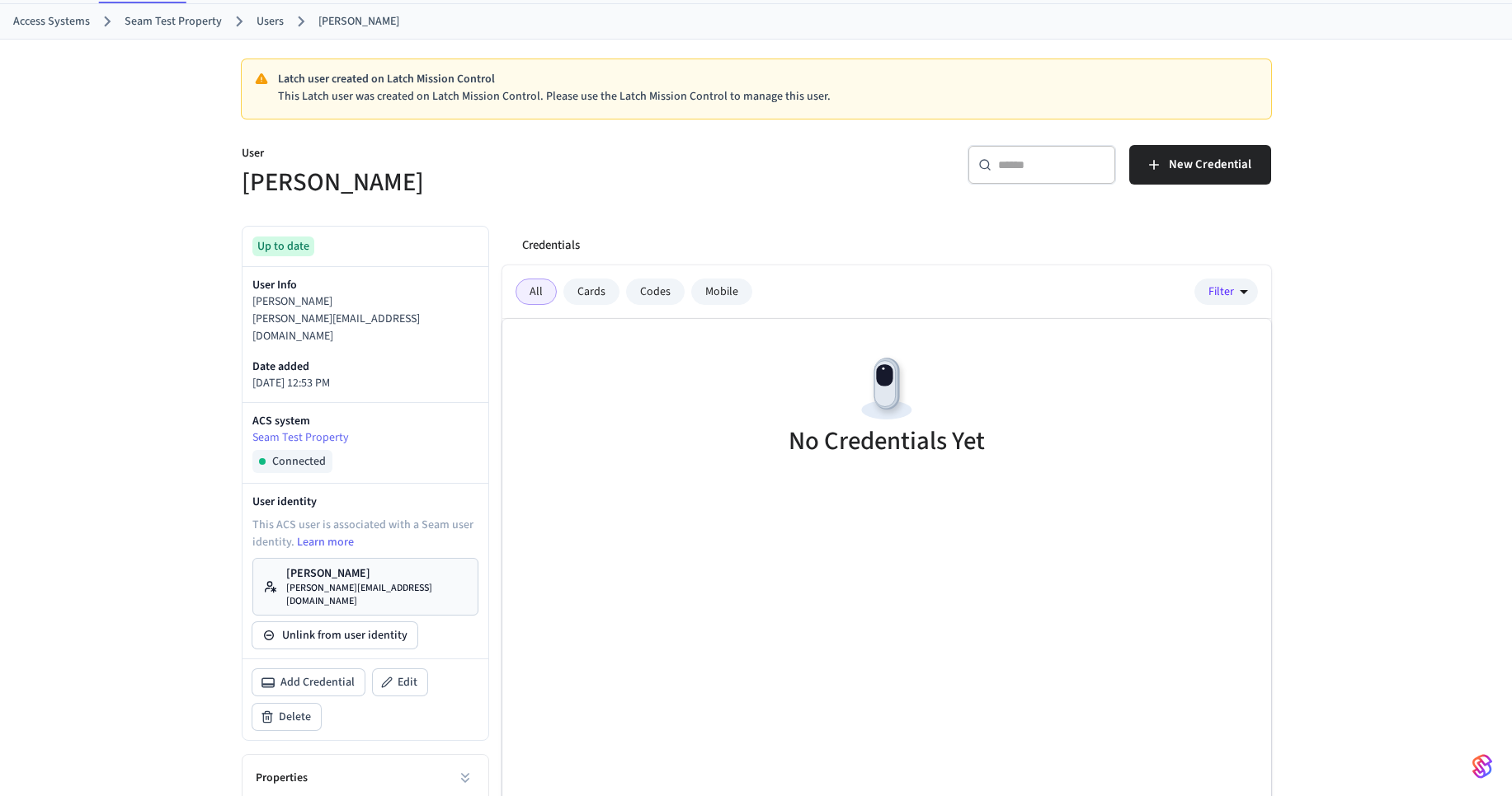
scroll to position [99, 0]
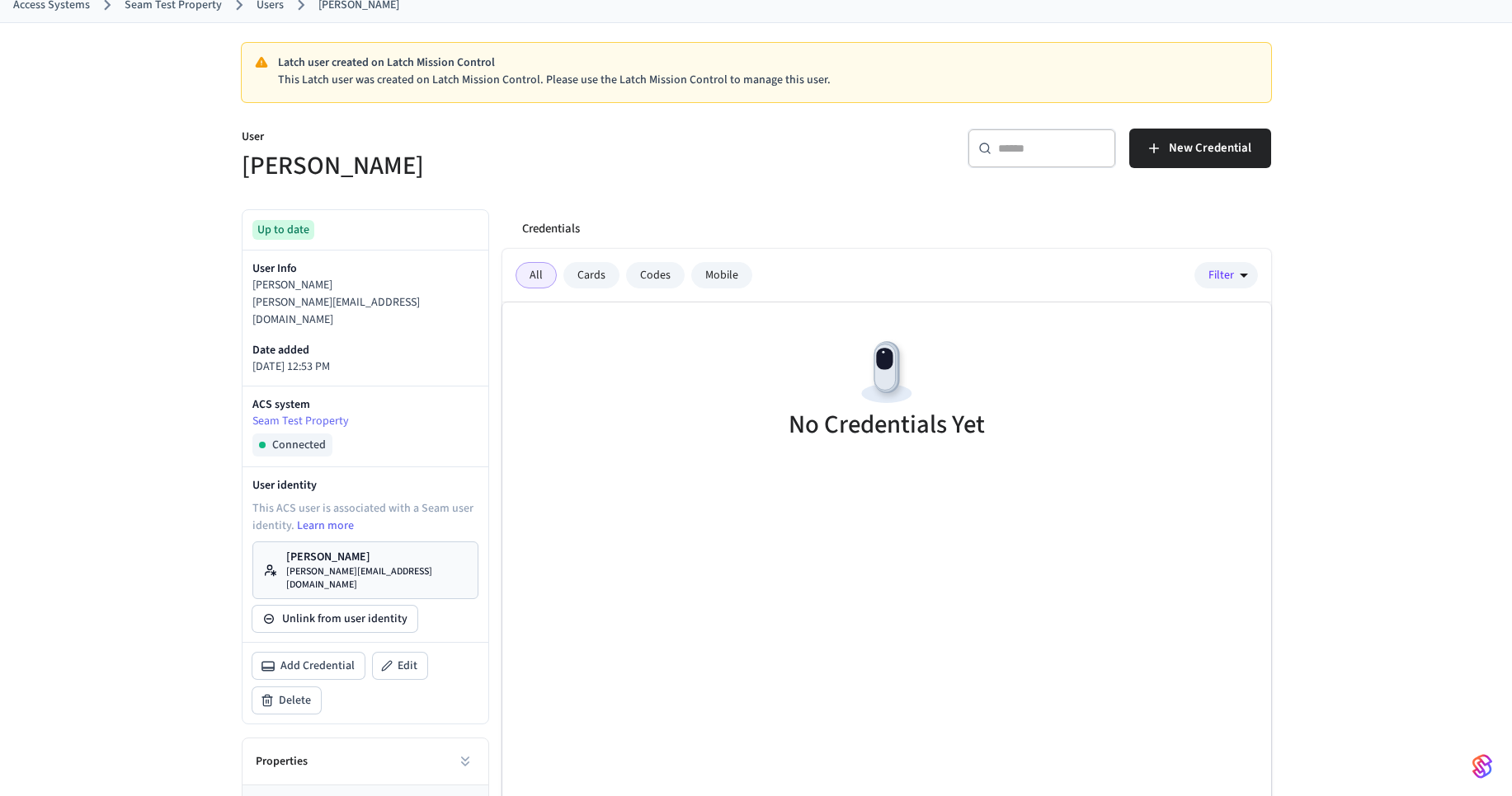
click at [644, 279] on div "Codes" at bounding box center [655, 275] width 59 height 26
click at [596, 276] on div "Cards" at bounding box center [592, 275] width 56 height 26
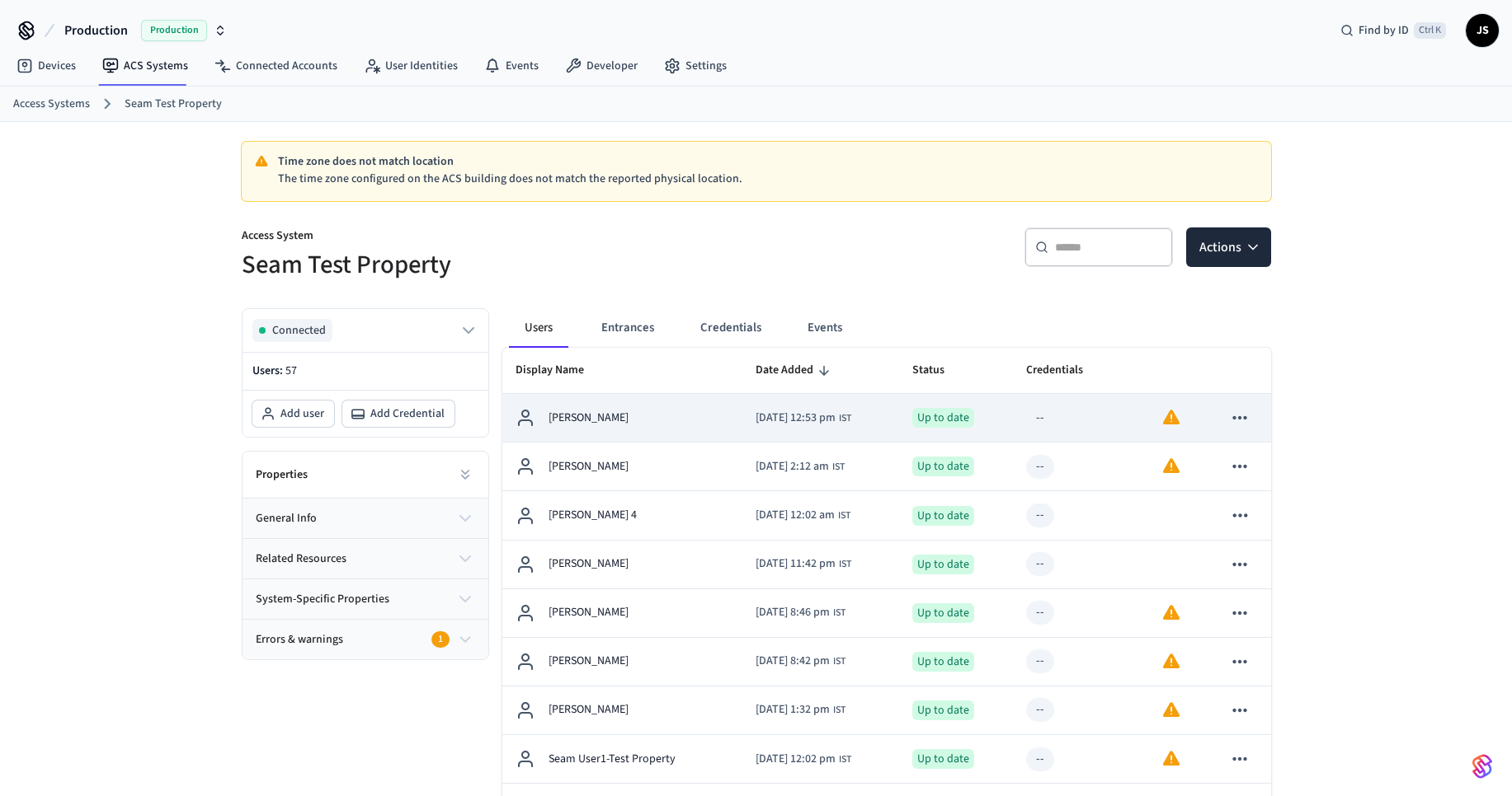
click at [1244, 418] on icon "sticky table" at bounding box center [1240, 418] width 14 height 4
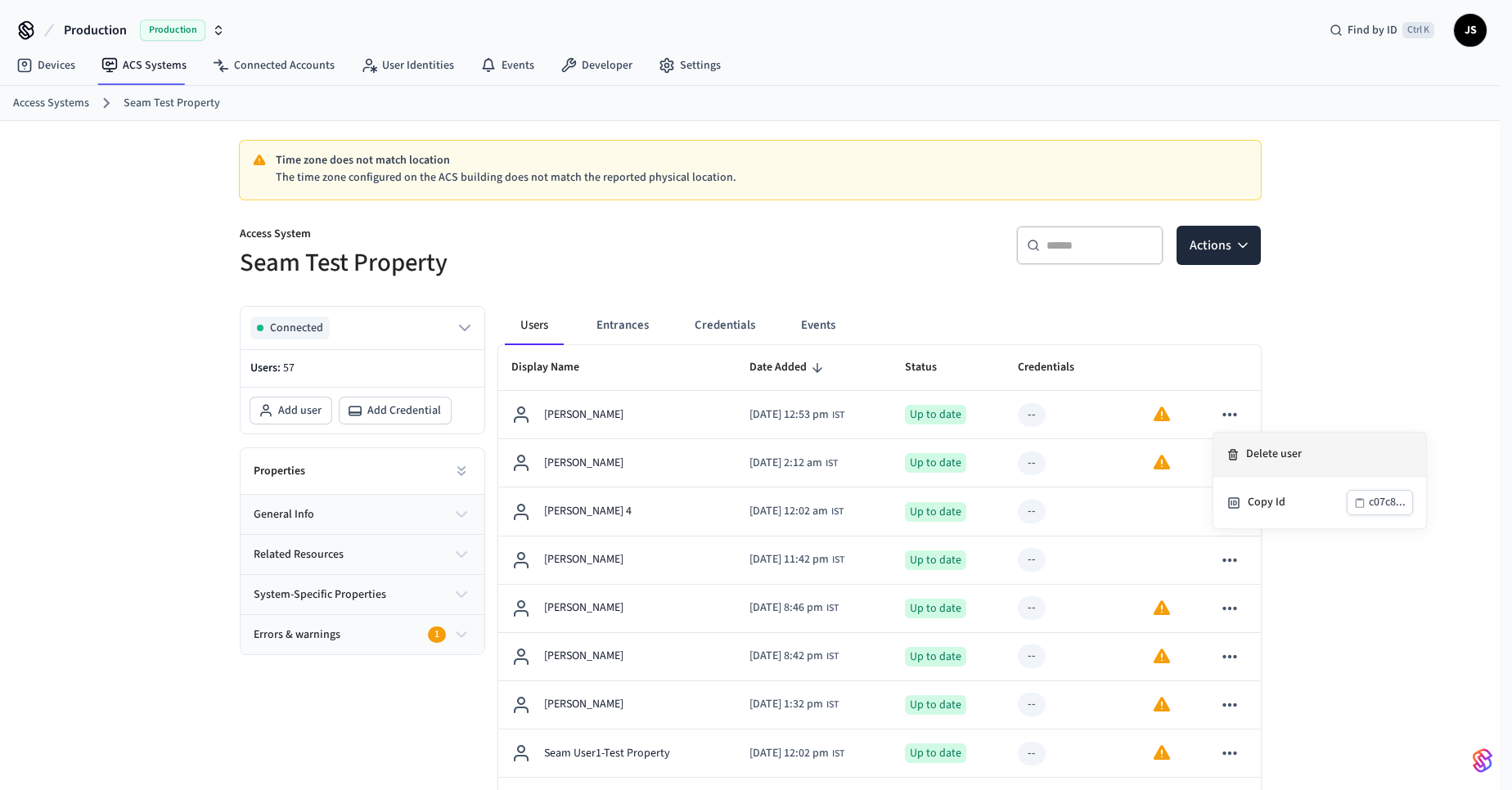
click at [1278, 453] on li "Delete user" at bounding box center [1319, 454] width 213 height 44
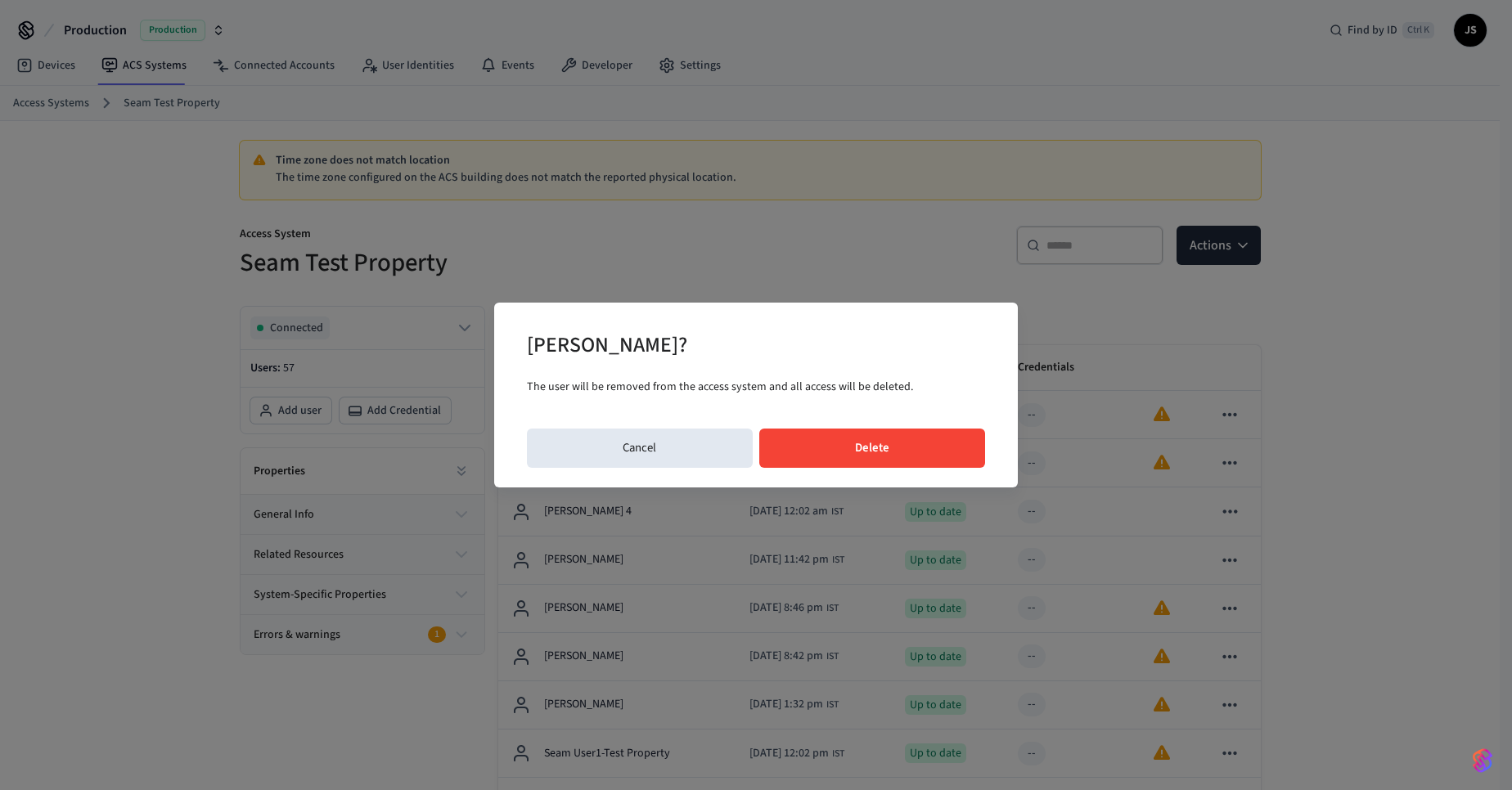
click at [907, 443] on button "Delete" at bounding box center [873, 448] width 227 height 39
